Goal: Task Accomplishment & Management: Use online tool/utility

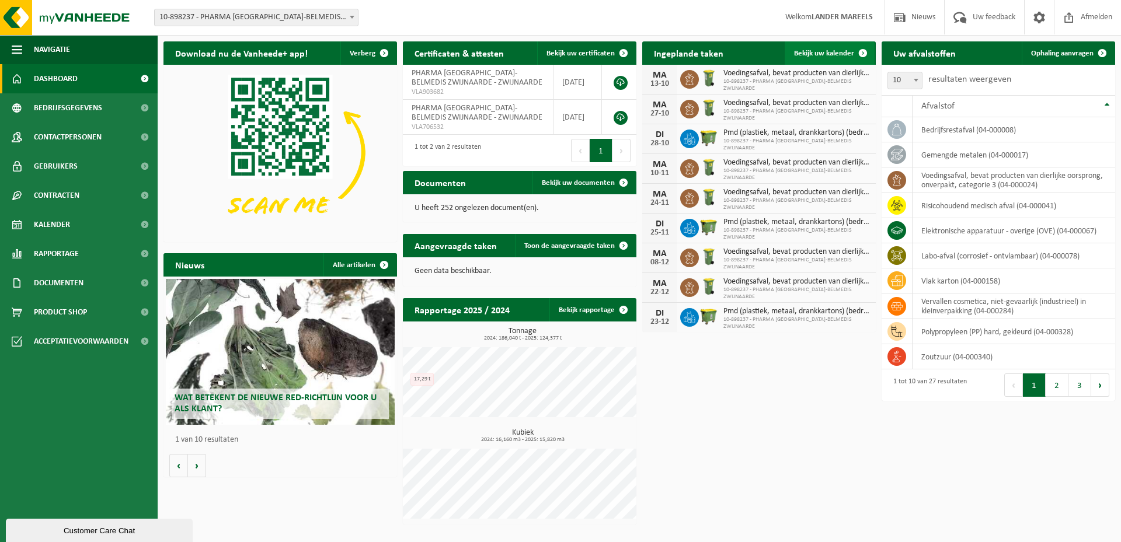
click at [801, 54] on span "Bekijk uw kalender" at bounding box center [824, 54] width 60 height 8
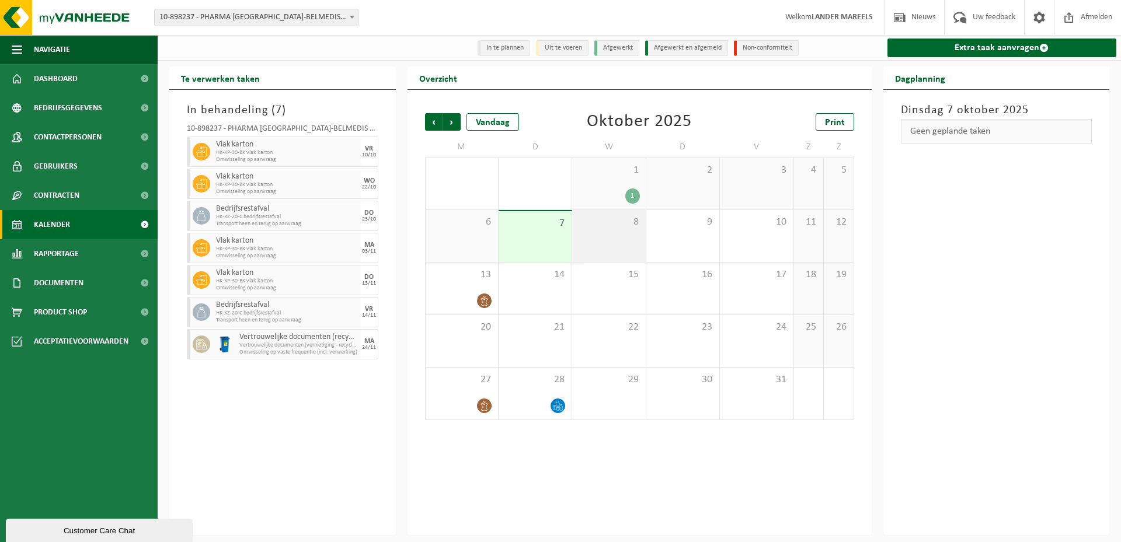
click at [596, 243] on div "8" at bounding box center [608, 236] width 73 height 52
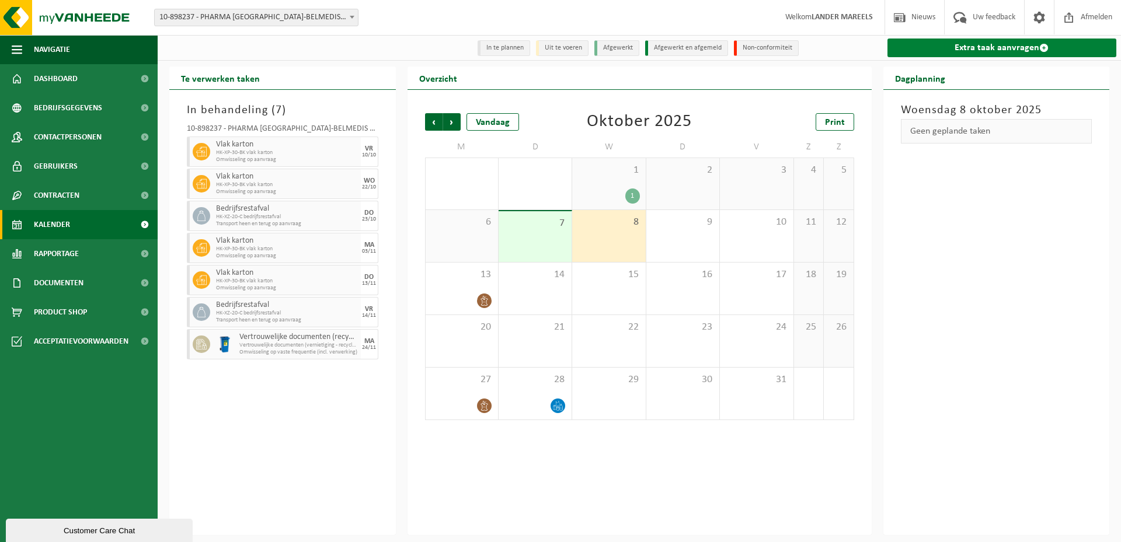
click at [1009, 51] on link "Extra taak aanvragen" at bounding box center [1001, 48] width 229 height 19
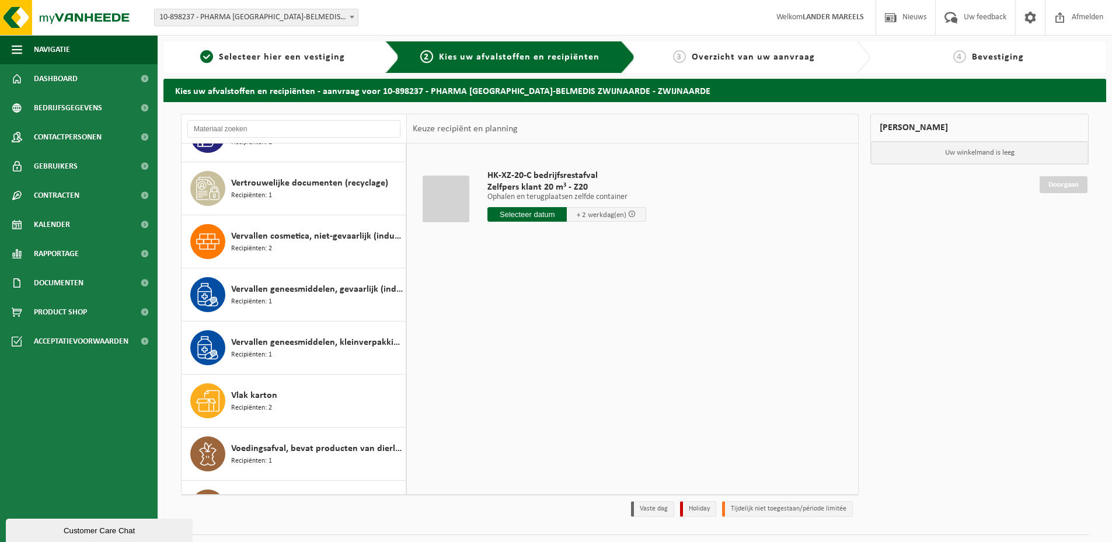
scroll to position [934, 0]
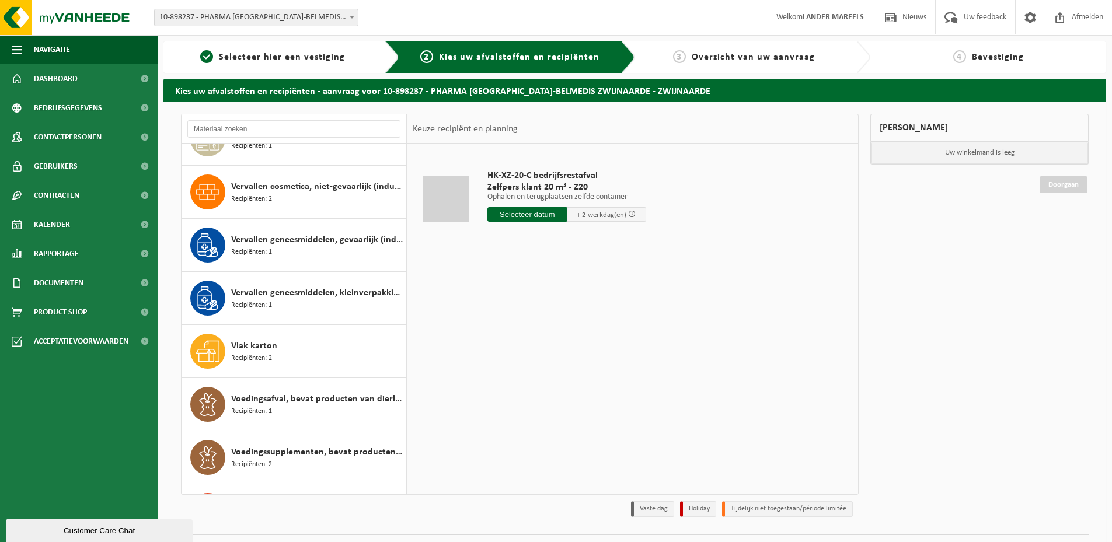
click at [311, 340] on div "Vlak karton Recipiënten: 2" at bounding box center [317, 351] width 172 height 35
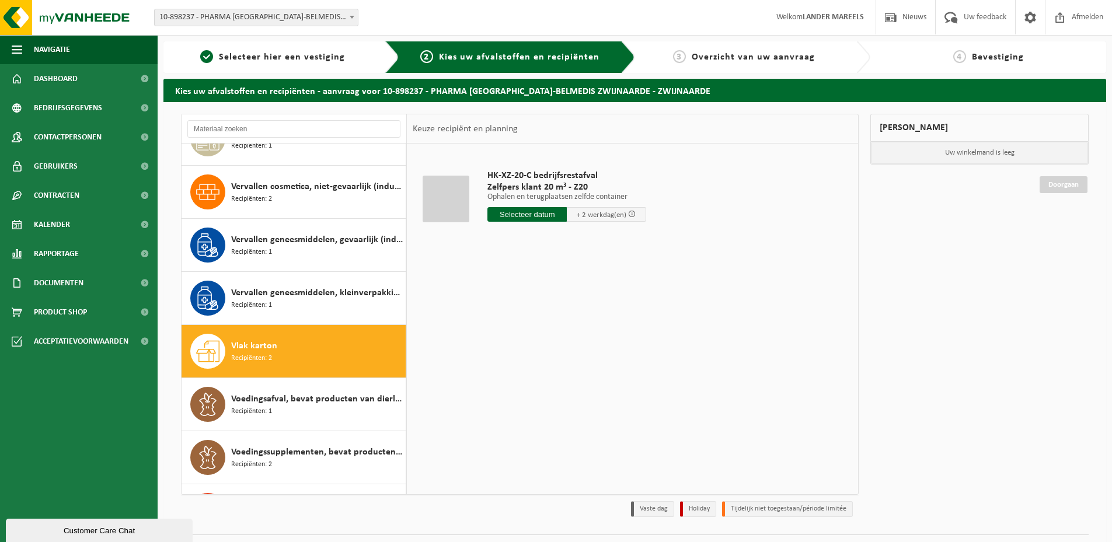
scroll to position [977, 0]
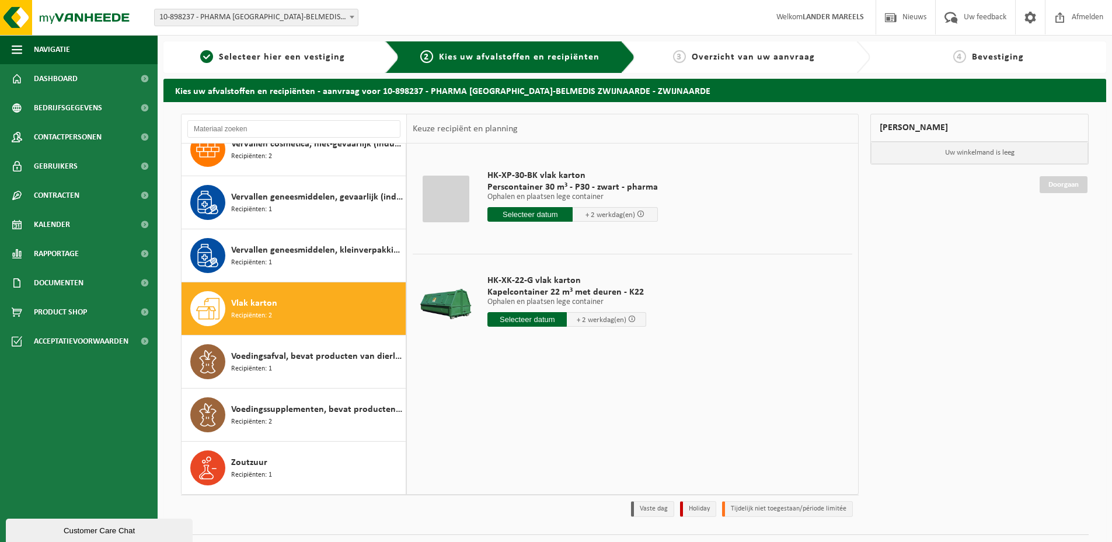
click at [530, 317] on input "text" at bounding box center [526, 319] width 79 height 15
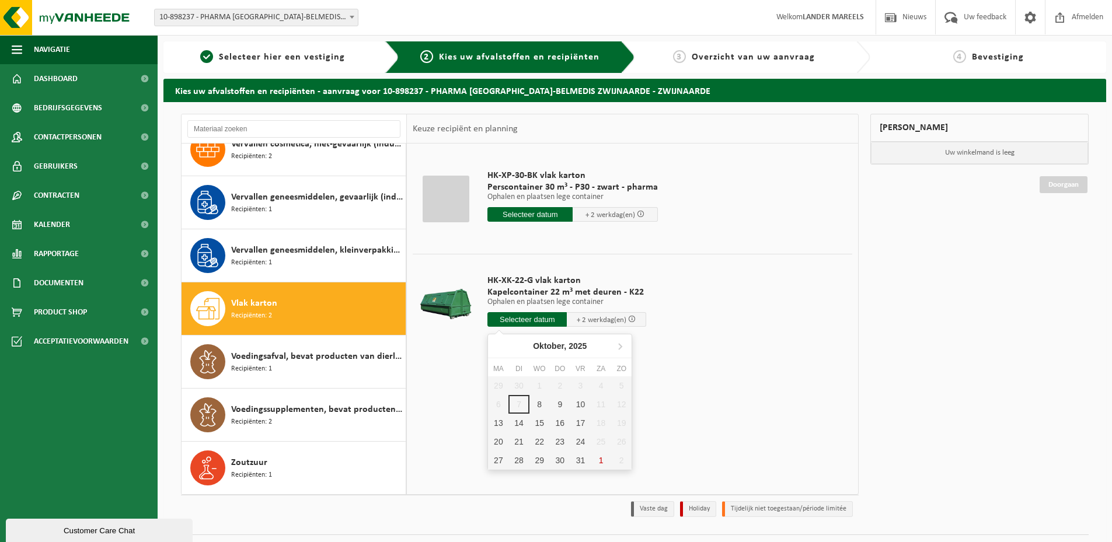
click at [521, 402] on div "29 30 1 2 3 4 5 6 7 8 9 10 11 12 13 14 15 16 17 18 19 20 21 22 23 24 25 26 27 2…" at bounding box center [560, 422] width 144 height 93
click at [538, 403] on div "8" at bounding box center [539, 404] width 20 height 19
type input "Van 2025-10-08"
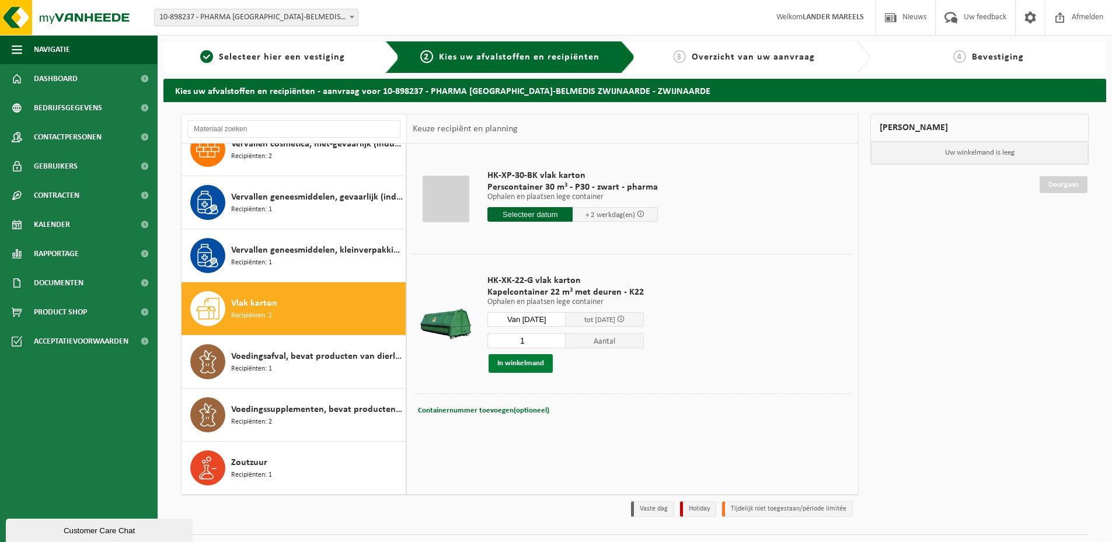
click at [510, 360] on button "In winkelmand" at bounding box center [521, 363] width 64 height 19
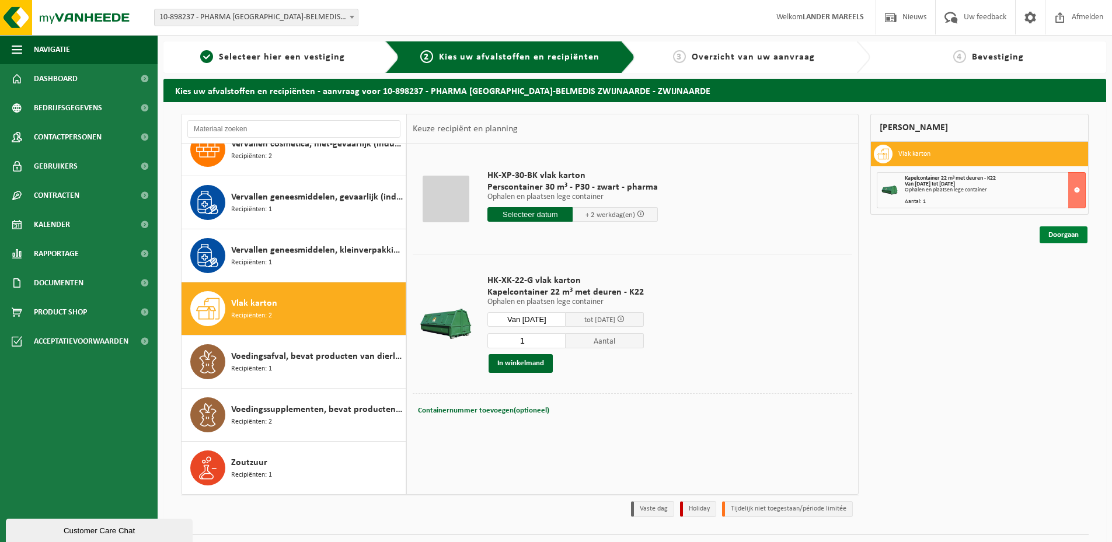
click at [1054, 231] on link "Doorgaan" at bounding box center [1064, 234] width 48 height 17
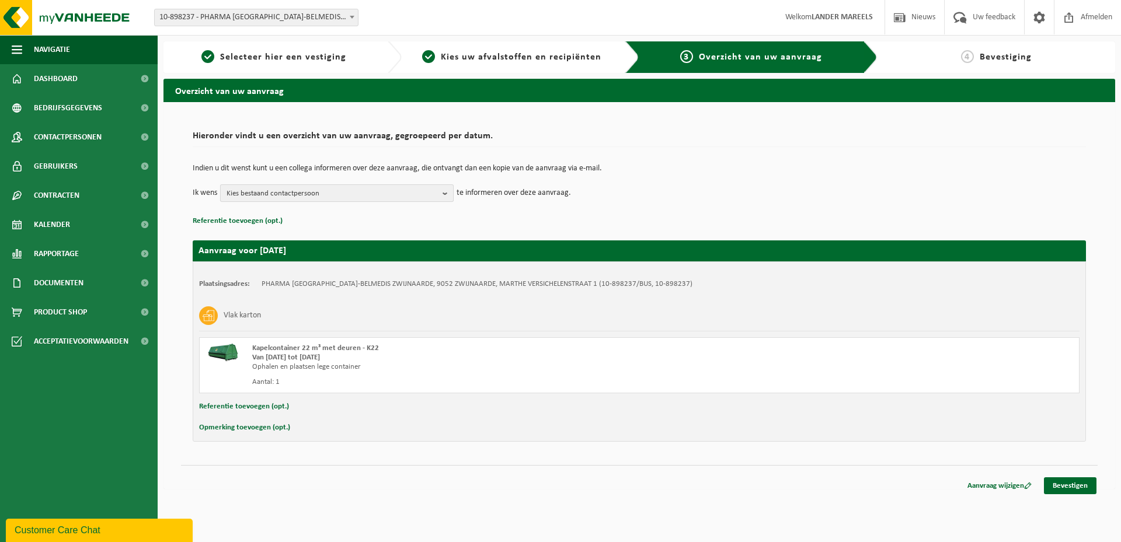
click at [286, 198] on span "Kies bestaand contactpersoon" at bounding box center [331, 194] width 211 height 18
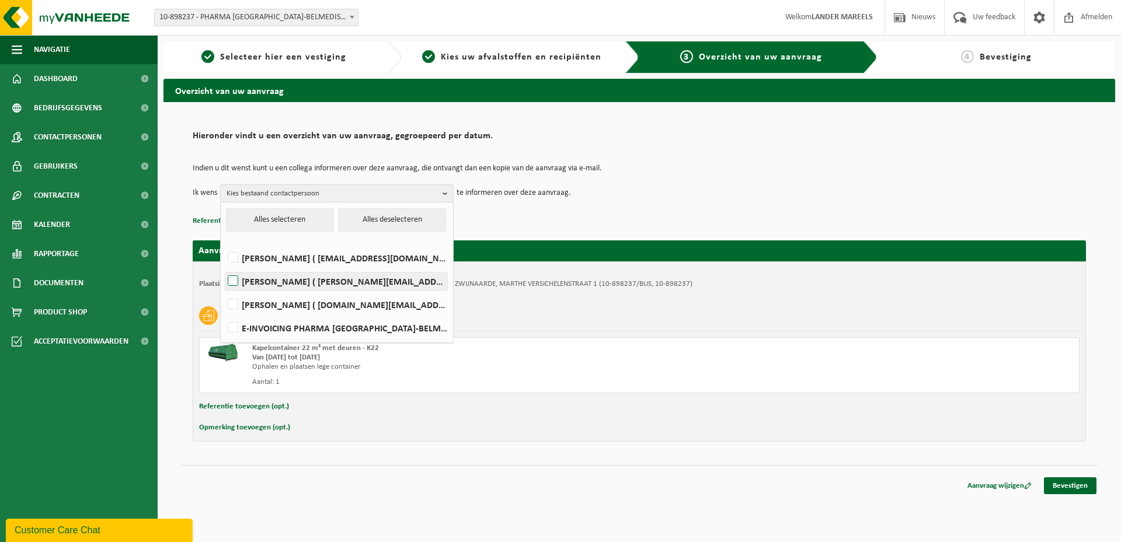
click at [295, 277] on label "VINCENT DEBEUL ( vincent.debeul@phoenixpharma.be )" at bounding box center [336, 282] width 222 height 18
click at [224, 267] on input "VINCENT DEBEUL ( vincent.debeul@phoenixpharma.be )" at bounding box center [223, 266] width 1 height 1
checkbox input "true"
click at [455, 444] on div "Hieronder vindt u een overzicht van uw aanvraag, gegroepeerd per datum. Indien …" at bounding box center [639, 284] width 916 height 340
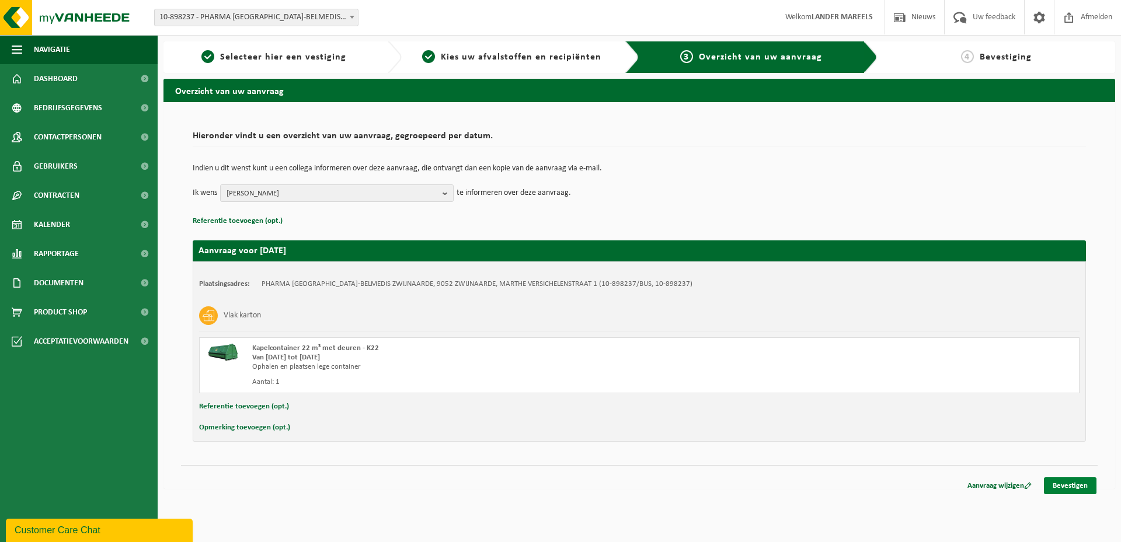
click at [1082, 481] on link "Bevestigen" at bounding box center [1070, 485] width 53 height 17
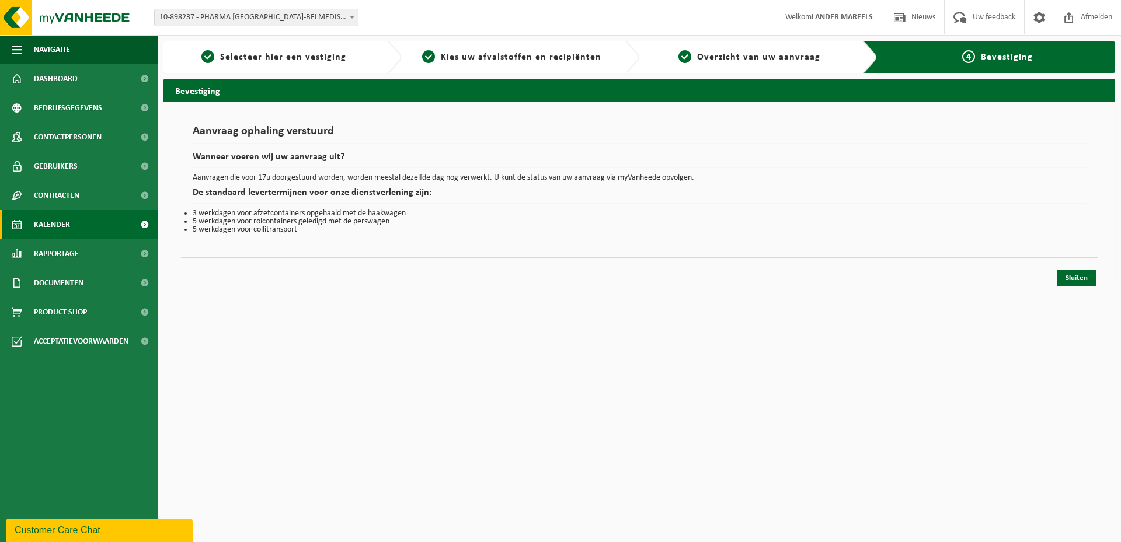
click at [56, 221] on span "Kalender" at bounding box center [52, 224] width 36 height 29
